Goal: Transaction & Acquisition: Download file/media

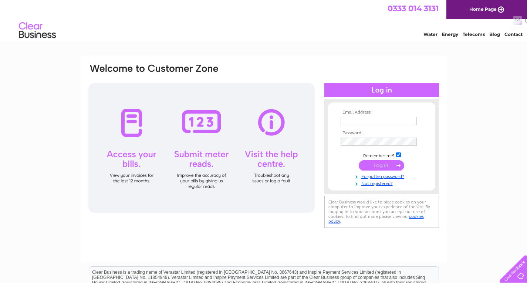
type input "[EMAIL_ADDRESS][DOMAIN_NAME]"
click at [379, 168] on input "submit" at bounding box center [382, 165] width 46 height 10
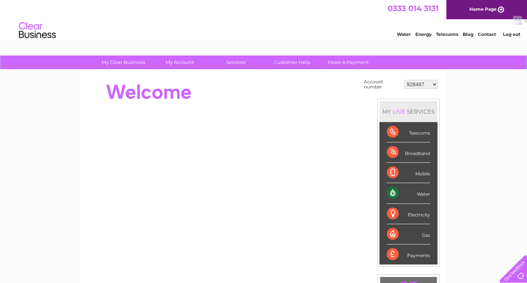
click at [433, 84] on select "928487 944323 974389 976490 1117295 1119549 30284263 30299296 30317324 30317633…" at bounding box center [421, 84] width 34 height 9
select select "1117295"
click at [404, 80] on select "928487 944323 974389 976490 1117295 1119549 30284263 30299296 30317324 30317633…" at bounding box center [421, 84] width 34 height 9
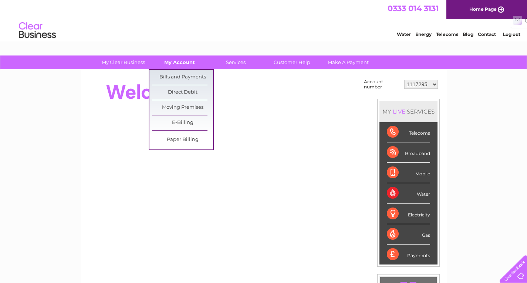
click at [184, 65] on link "My Account" at bounding box center [179, 63] width 61 height 14
click at [188, 77] on link "Bills and Payments" at bounding box center [182, 77] width 61 height 15
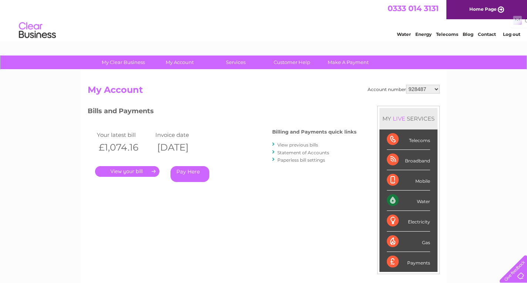
click at [142, 169] on link "." at bounding box center [127, 171] width 64 height 11
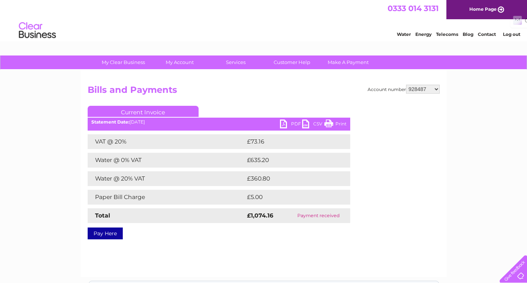
click at [298, 123] on link "PDF" at bounding box center [291, 125] width 22 height 11
click at [437, 89] on select "928487 944323 974389 976490 1117295 1119549 30284263 30299296 30317324 30317633…" at bounding box center [423, 89] width 34 height 9
select select "1117295"
click at [406, 85] on select "928487 944323 974389 976490 1117295 1119549 30284263 30299296 30317324 30317633…" at bounding box center [423, 89] width 34 height 9
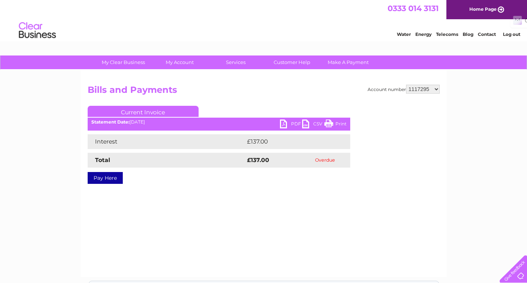
click at [294, 123] on link "PDF" at bounding box center [291, 125] width 22 height 11
